Goal: Information Seeking & Learning: Learn about a topic

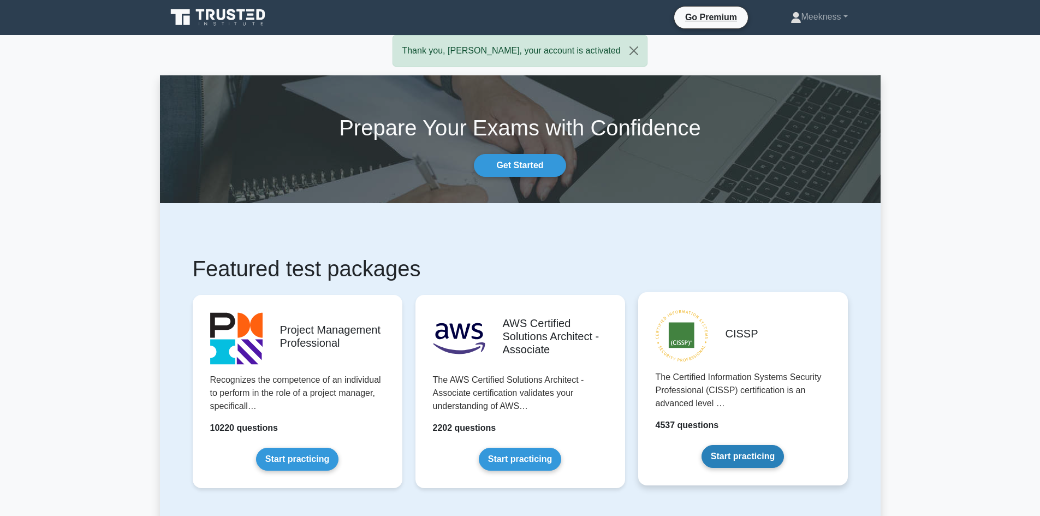
click at [759, 454] on link "Start practicing" at bounding box center [743, 456] width 82 height 23
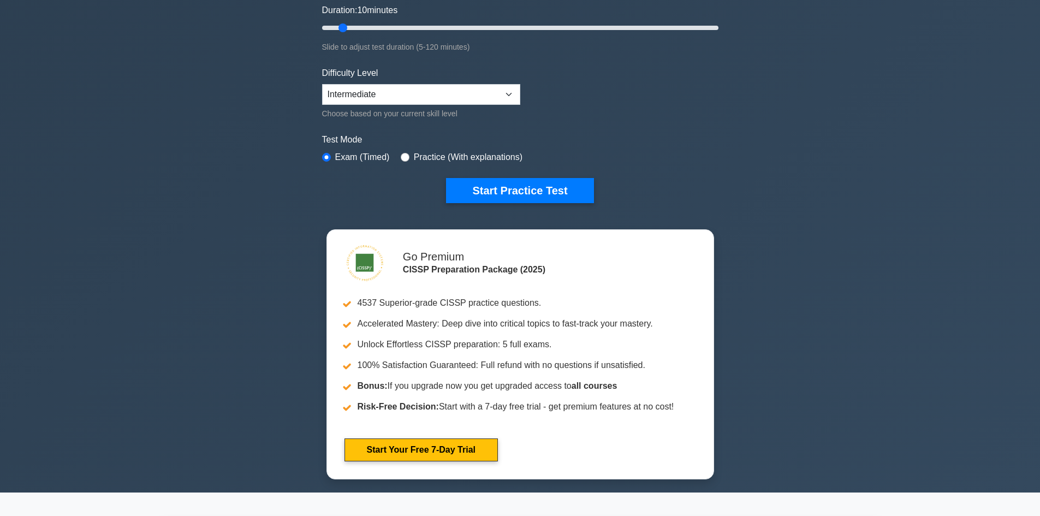
scroll to position [218, 0]
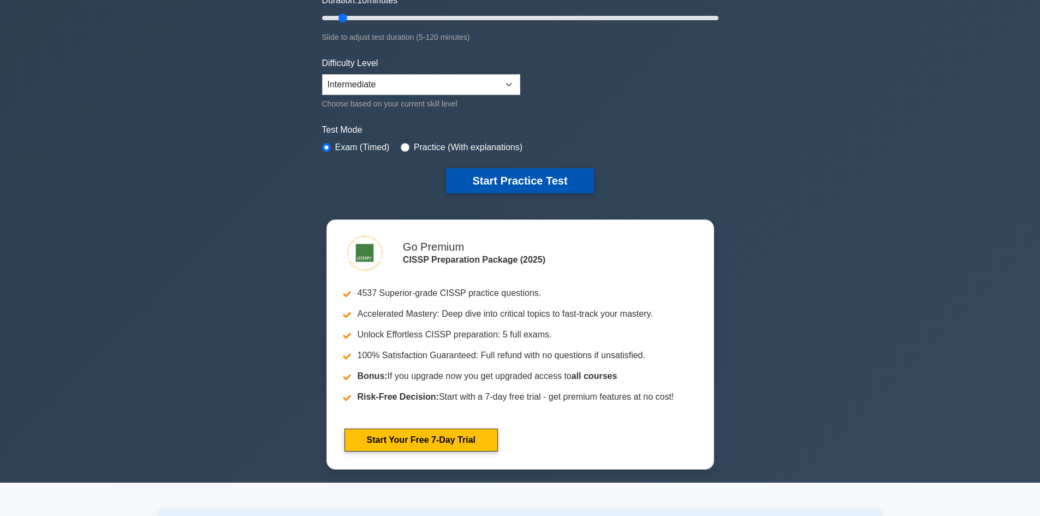
click at [534, 178] on button "Start Practice Test" at bounding box center [519, 180] width 147 height 25
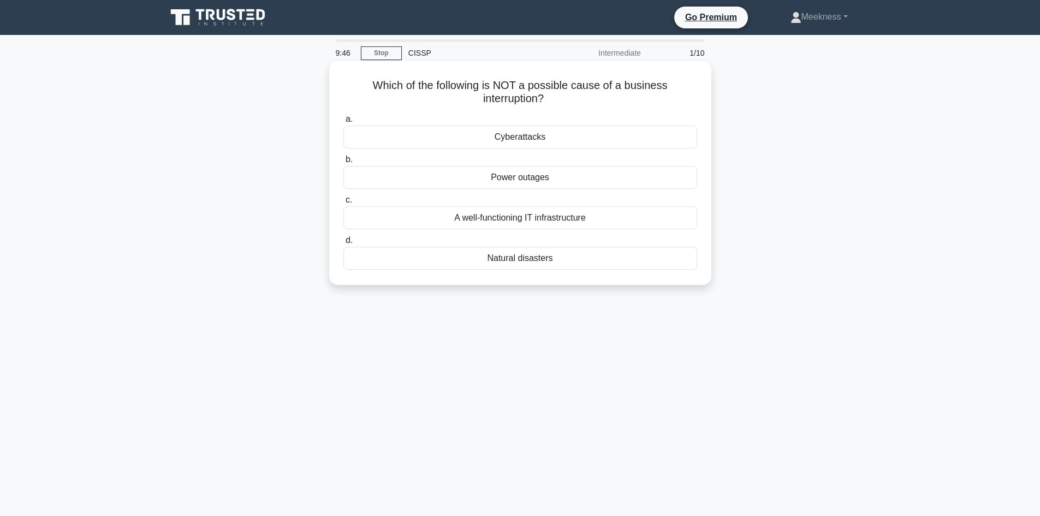
click at [522, 222] on div "A well-functioning IT infrastructure" at bounding box center [521, 217] width 354 height 23
click at [344, 204] on input "c. A well-functioning IT infrastructure" at bounding box center [344, 200] width 0 height 7
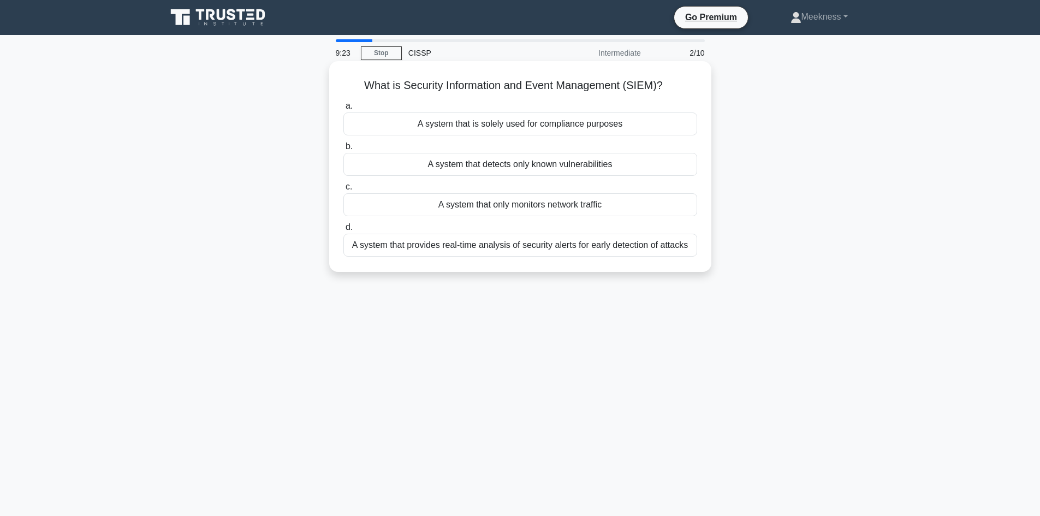
click at [614, 250] on div "A system that provides real-time analysis of security alerts for early detectio…" at bounding box center [521, 245] width 354 height 23
click at [344, 231] on input "d. A system that provides real-time analysis of security alerts for early detec…" at bounding box center [344, 227] width 0 height 7
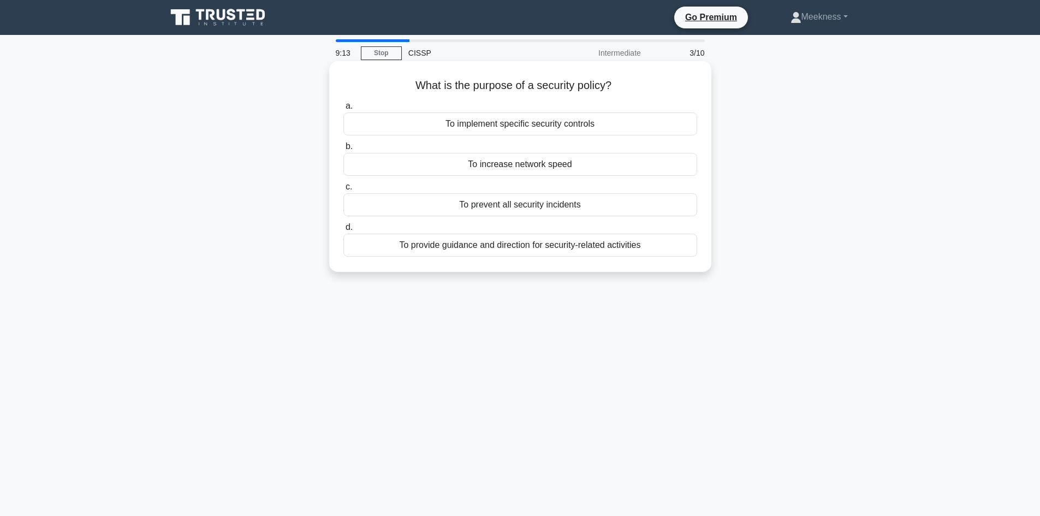
click at [625, 250] on div "To provide guidance and direction for security-related activities" at bounding box center [521, 245] width 354 height 23
click at [344, 231] on input "d. To provide guidance and direction for security-related activities" at bounding box center [344, 227] width 0 height 7
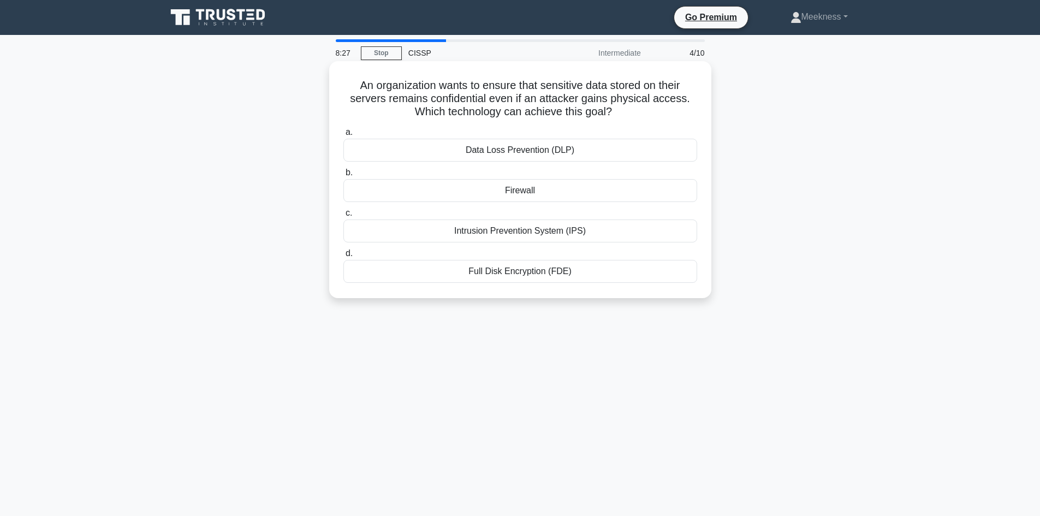
click at [566, 274] on div "Full Disk Encryption (FDE)" at bounding box center [521, 271] width 354 height 23
click at [344, 257] on input "d. Full Disk Encryption (FDE)" at bounding box center [344, 253] width 0 height 7
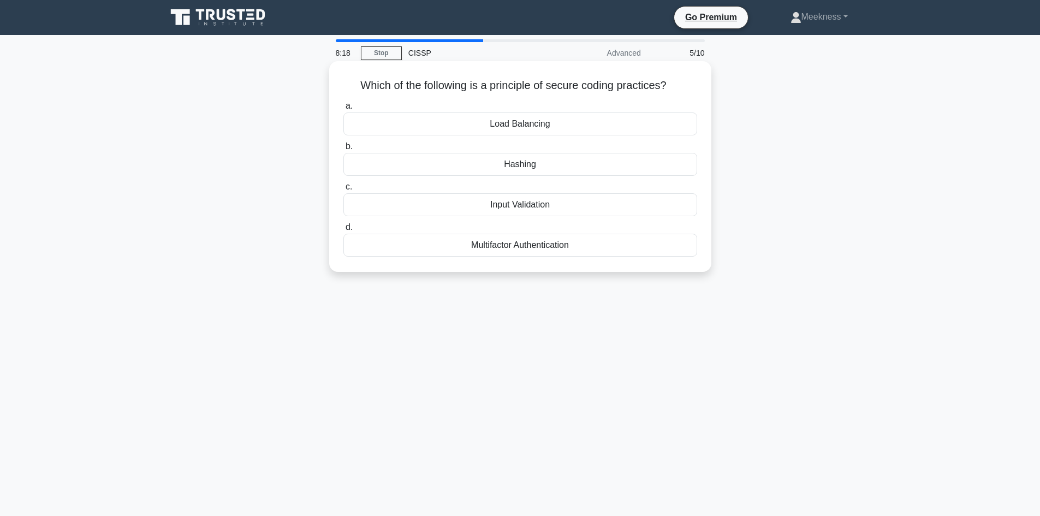
click at [526, 203] on div "Input Validation" at bounding box center [521, 204] width 354 height 23
click at [344, 191] on input "c. Input Validation" at bounding box center [344, 187] width 0 height 7
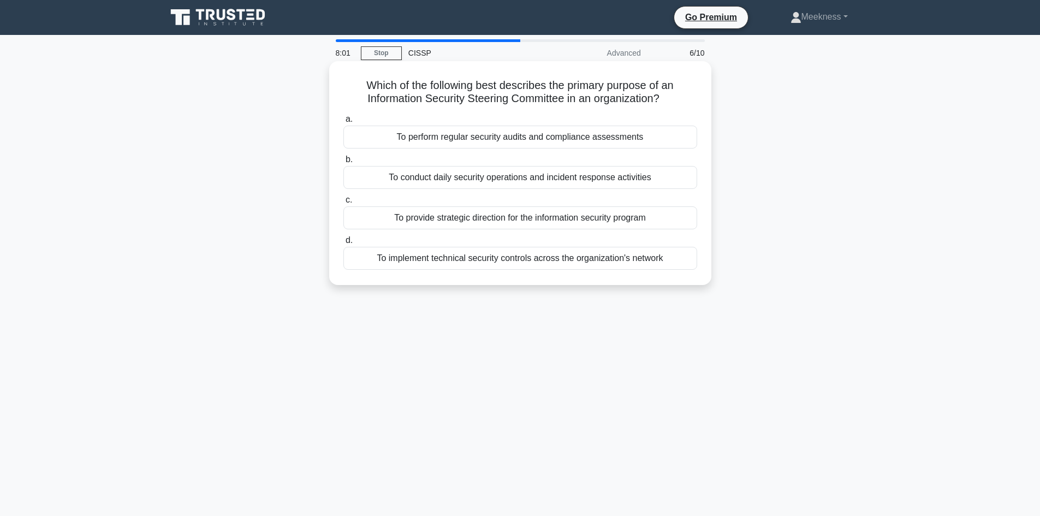
click at [603, 222] on div "To provide strategic direction for the information security program" at bounding box center [521, 217] width 354 height 23
click at [344, 204] on input "c. To provide strategic direction for the information security program" at bounding box center [344, 200] width 0 height 7
click at [506, 140] on div "Displaying error messages that reveal sensitive information" at bounding box center [521, 137] width 354 height 23
click at [344, 123] on input "a. Displaying error messages that reveal sensitive information" at bounding box center [344, 119] width 0 height 7
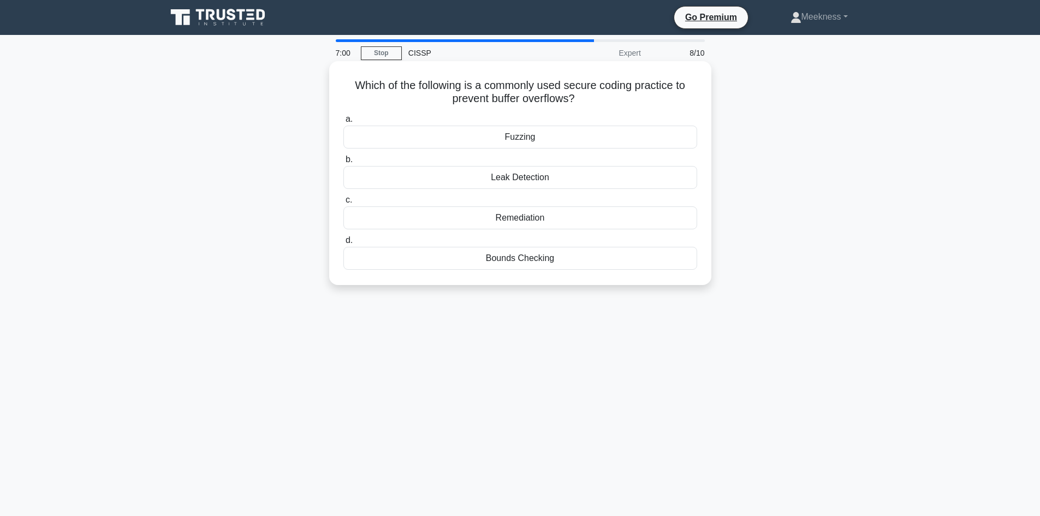
click at [548, 176] on div "Leak Detection" at bounding box center [521, 177] width 354 height 23
click at [344, 163] on input "b. Leak Detection" at bounding box center [344, 159] width 0 height 7
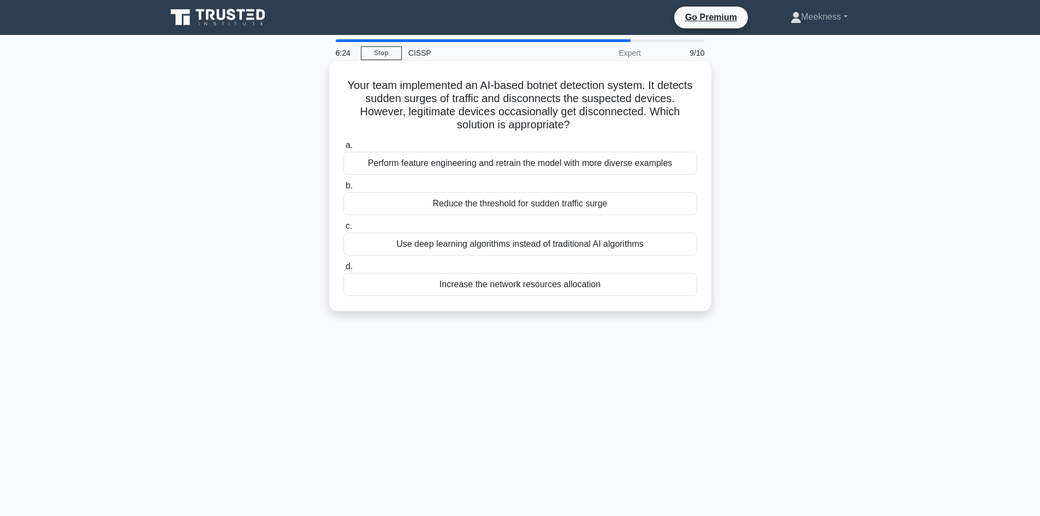
click at [531, 204] on div "Reduce the threshold for sudden traffic surge" at bounding box center [521, 203] width 354 height 23
click at [344, 190] on input "b. Reduce the threshold for sudden traffic surge" at bounding box center [344, 185] width 0 height 7
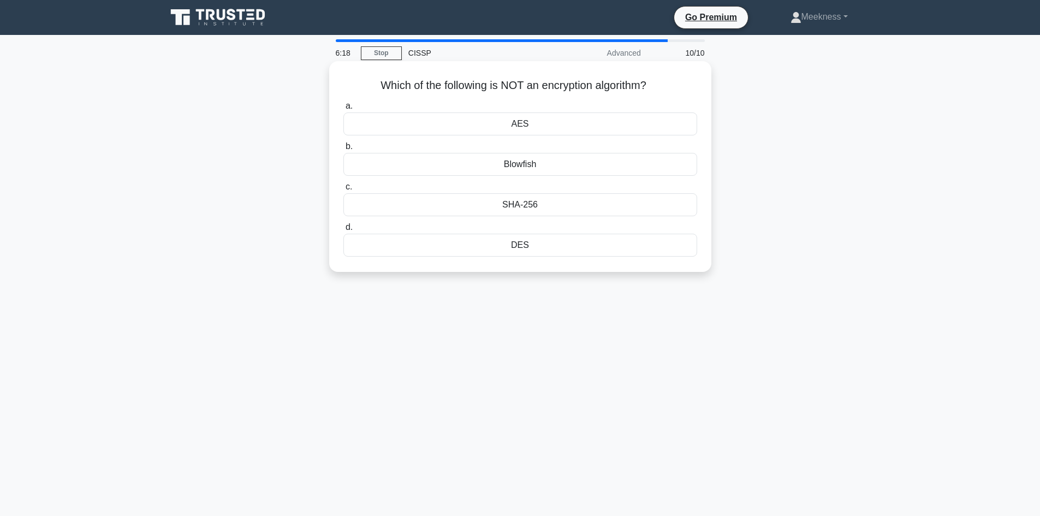
click at [543, 162] on div "Blowfish" at bounding box center [521, 164] width 354 height 23
click at [344, 150] on input "b. Blowfish" at bounding box center [344, 146] width 0 height 7
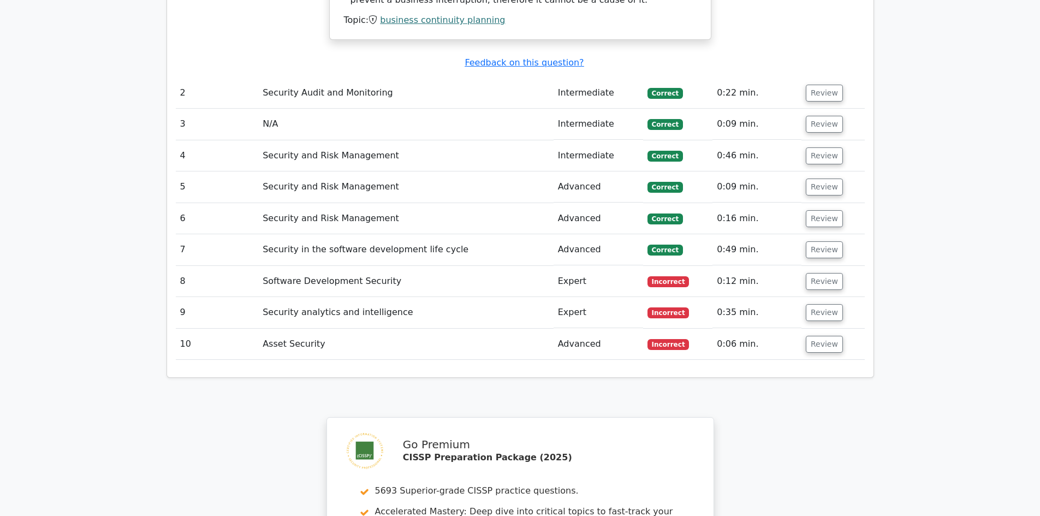
scroll to position [1256, 0]
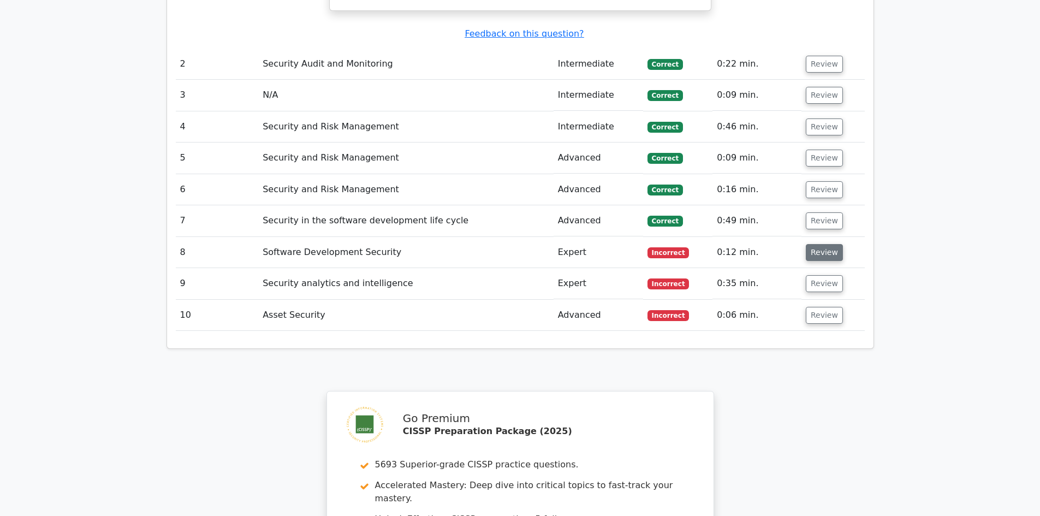
click at [829, 244] on button "Review" at bounding box center [824, 252] width 37 height 17
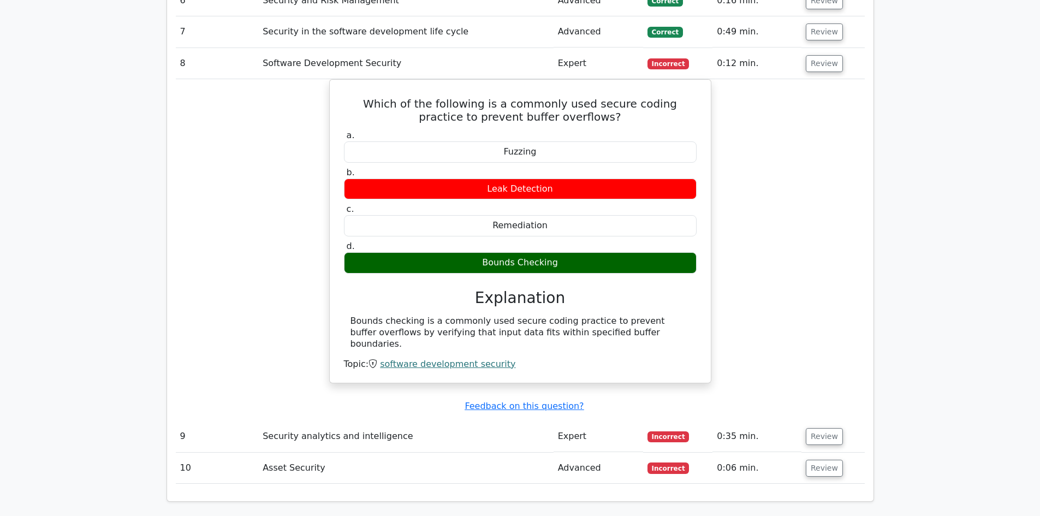
scroll to position [1529, 0]
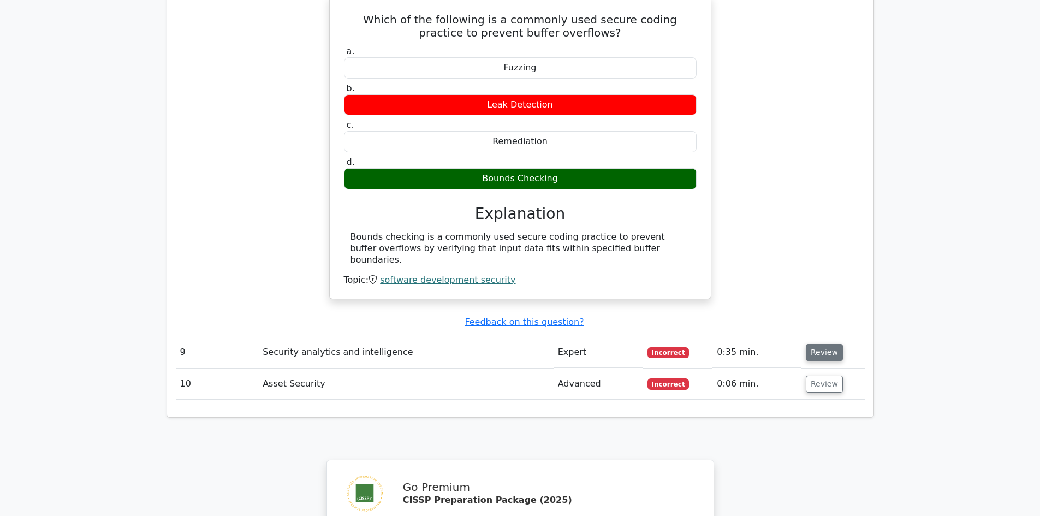
click at [820, 344] on button "Review" at bounding box center [824, 352] width 37 height 17
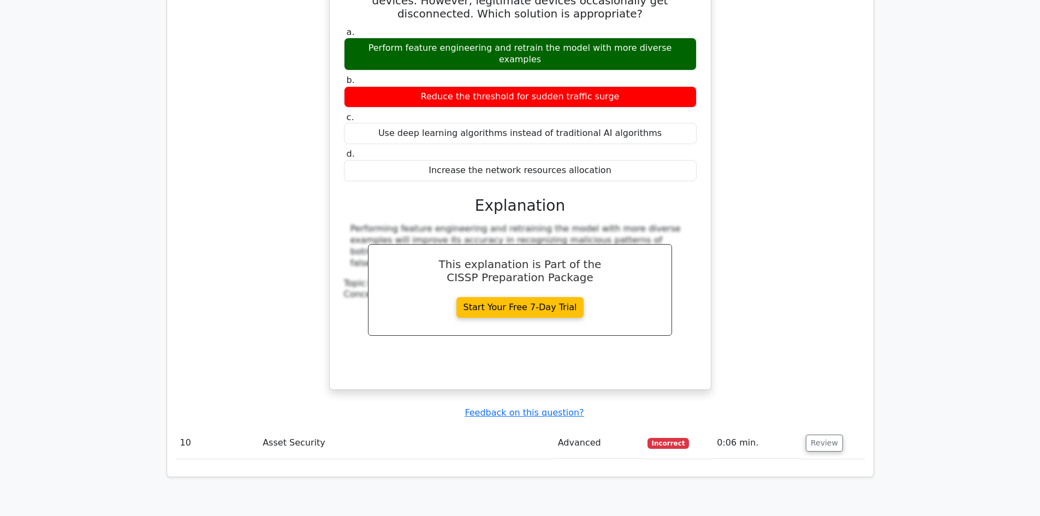
scroll to position [1966, 0]
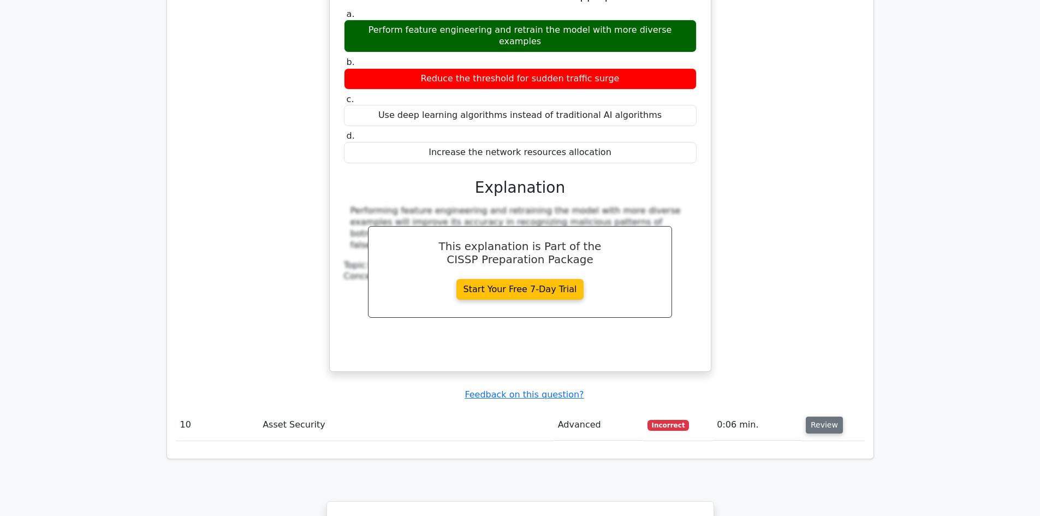
click at [823, 417] on button "Review" at bounding box center [824, 425] width 37 height 17
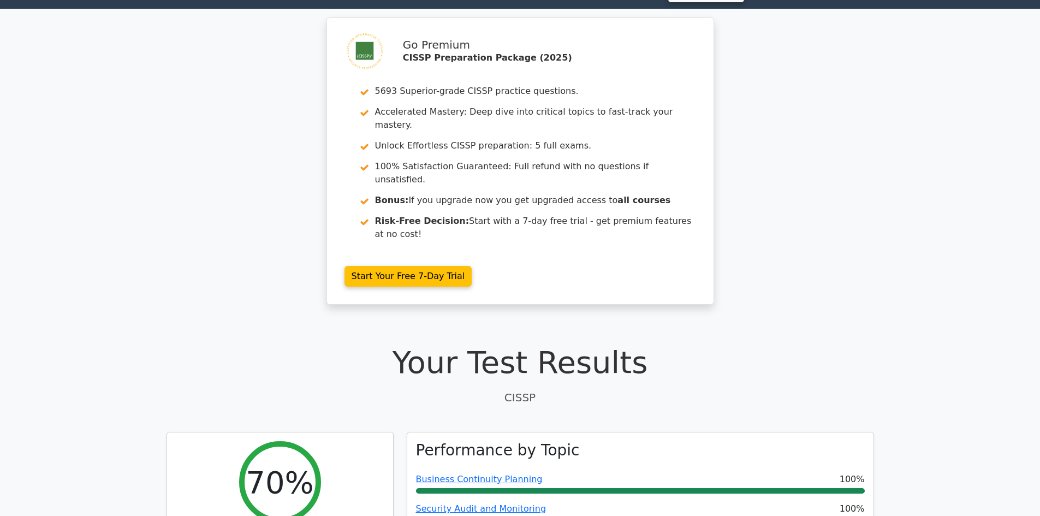
scroll to position [0, 0]
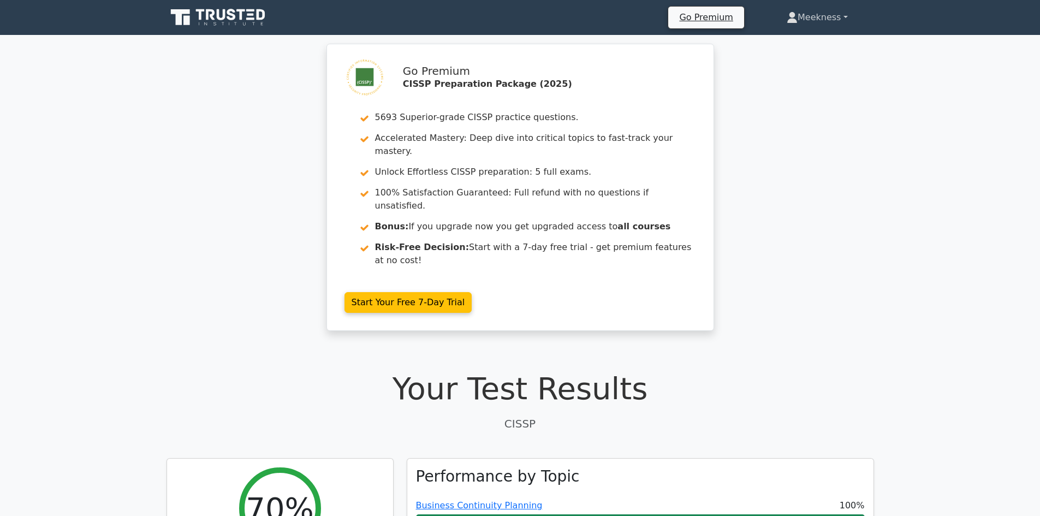
click at [845, 18] on link "Meekness" at bounding box center [818, 18] width 114 height 22
